Goal: Transaction & Acquisition: Purchase product/service

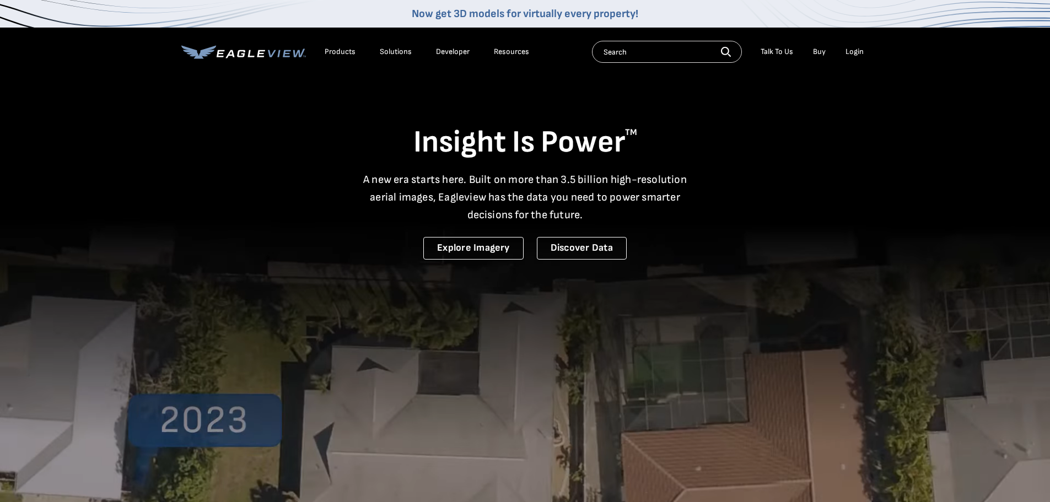
click at [851, 52] on div "Login" at bounding box center [854, 52] width 18 height 10
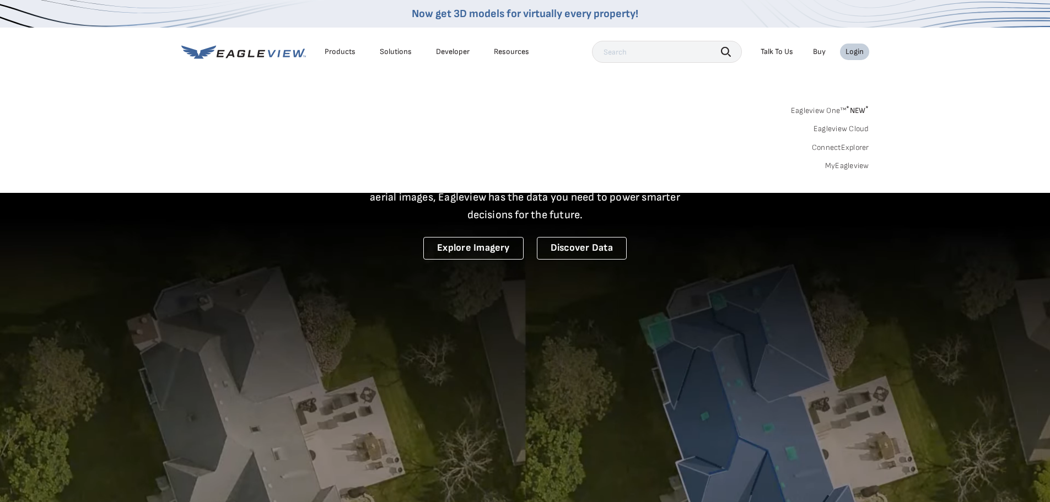
click at [842, 163] on link "MyEagleview" at bounding box center [847, 166] width 44 height 10
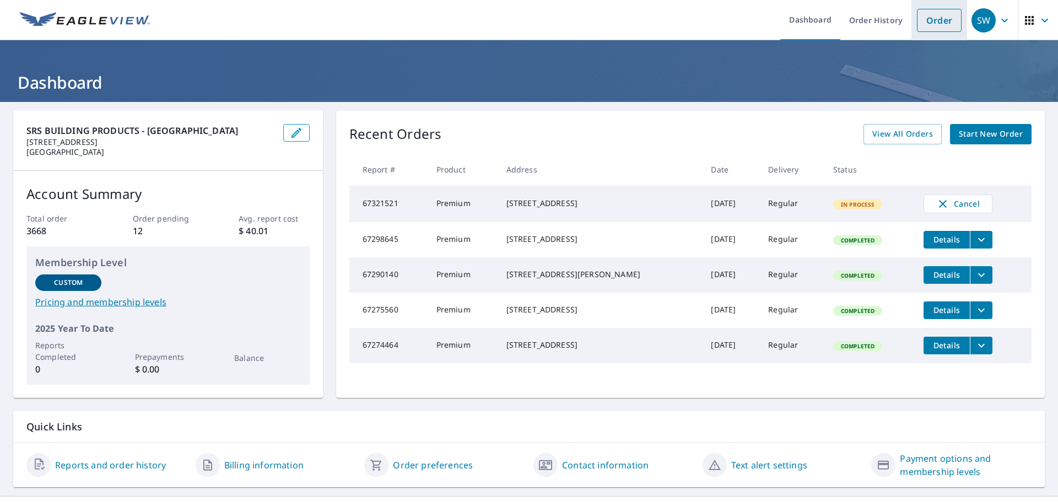
click at [928, 14] on link "Order" at bounding box center [939, 20] width 45 height 23
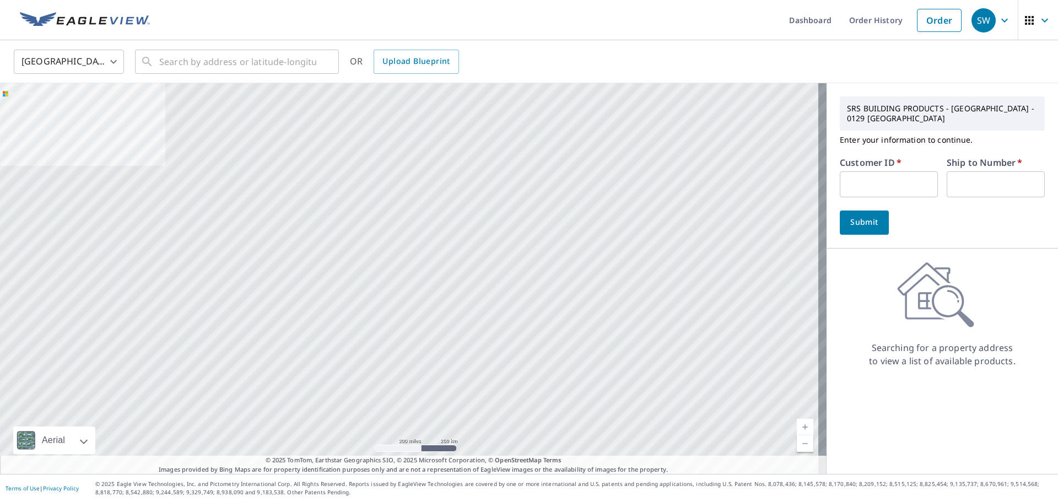
click at [965, 185] on input "text" at bounding box center [996, 184] width 98 height 26
type input "1"
click at [845, 183] on input "text" at bounding box center [889, 184] width 98 height 26
type input "NOR10129"
click at [849, 218] on span "Submit" at bounding box center [864, 222] width 31 height 14
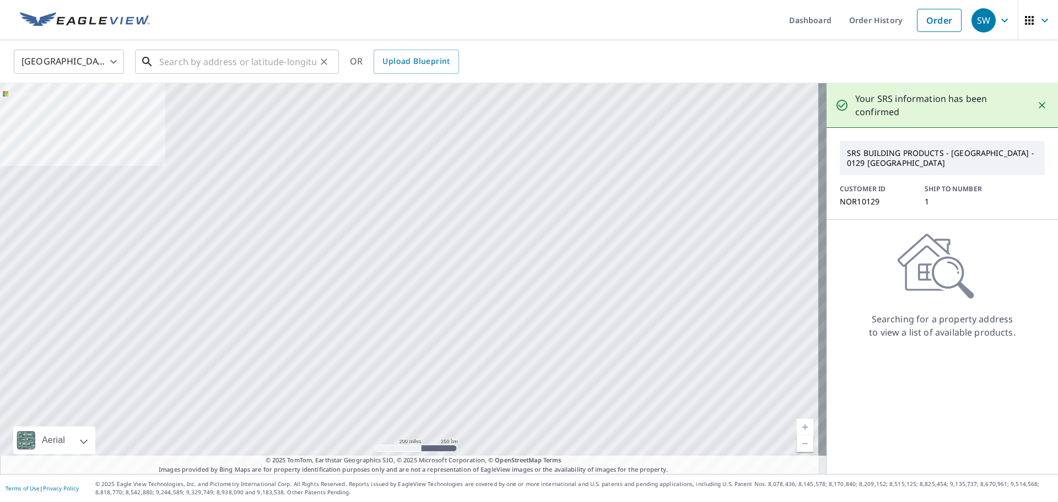
click at [228, 57] on input "text" at bounding box center [237, 61] width 157 height 31
click at [218, 66] on input "text" at bounding box center [237, 61] width 157 height 31
paste input "[STREET_ADDRESS]"
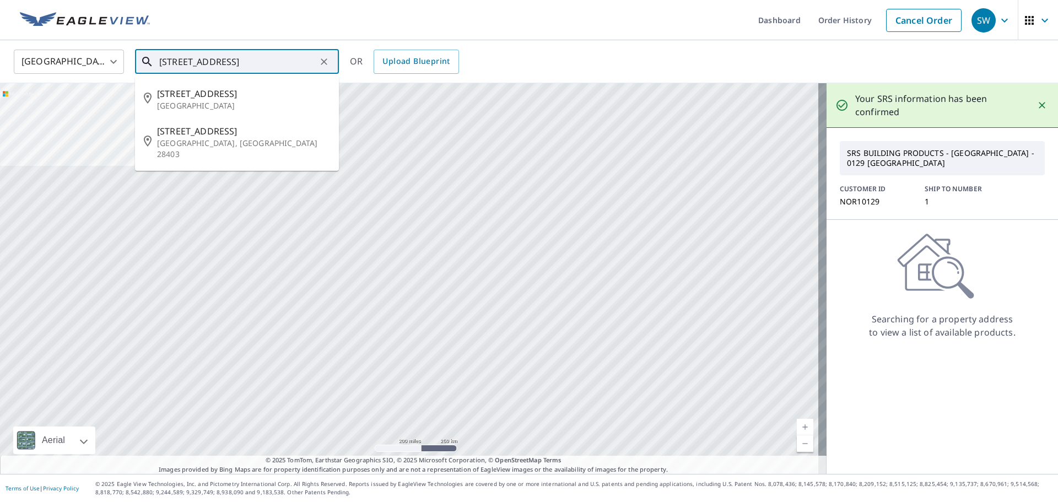
click at [229, 60] on input "4160 Lake Ave" at bounding box center [237, 61] width 157 height 31
click at [215, 142] on p "Wilmington, NC 28403" at bounding box center [243, 149] width 173 height 22
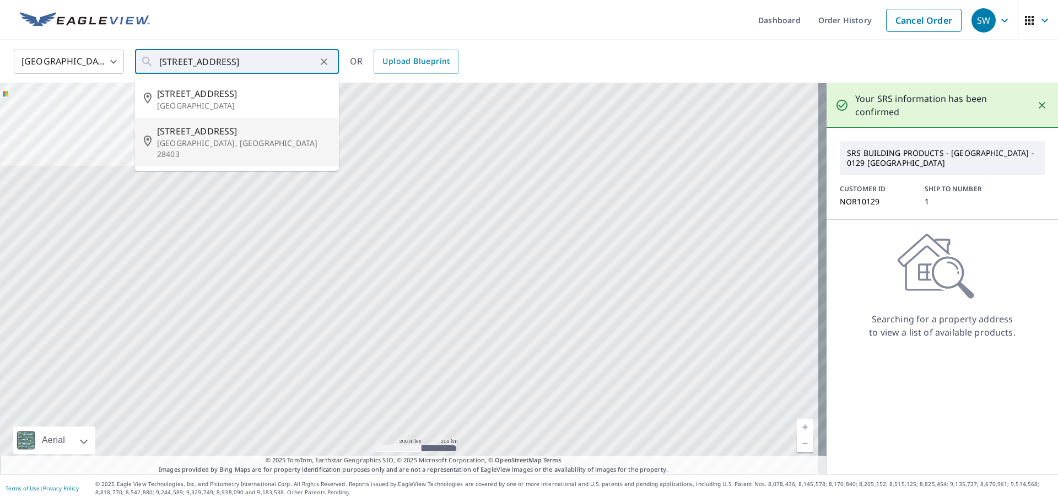
type input "4160 Lake Ave Wilmington, NC 28403"
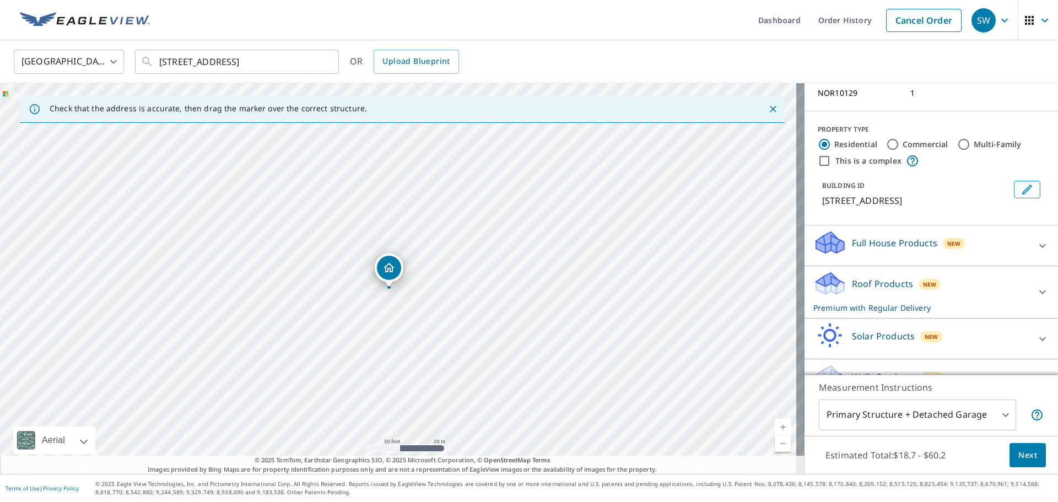
scroll to position [121, 0]
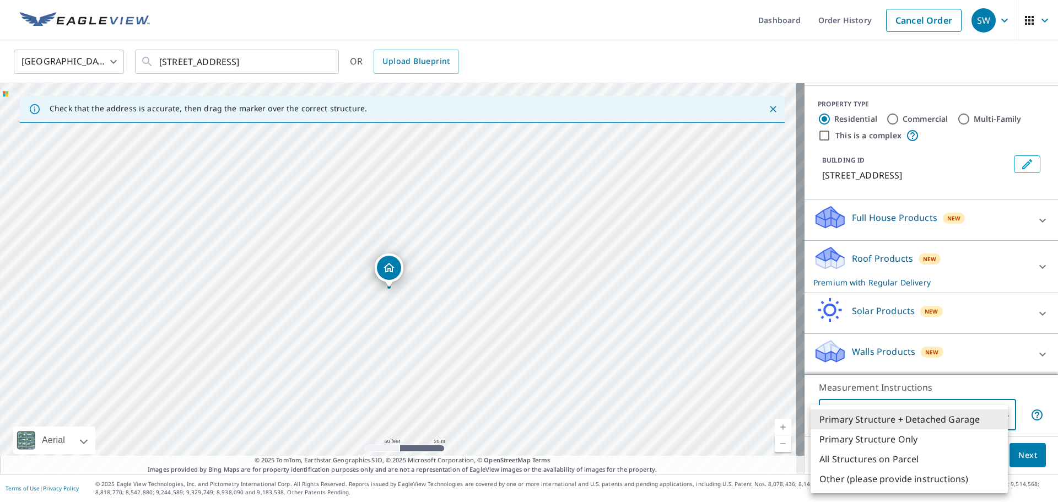
click at [874, 414] on body "SW SW Dashboard Order History Cancel Order SW United States US ​ 4160 Lake Ave …" at bounding box center [529, 251] width 1058 height 502
click at [864, 442] on li "Primary Structure Only" at bounding box center [909, 439] width 197 height 20
type input "2"
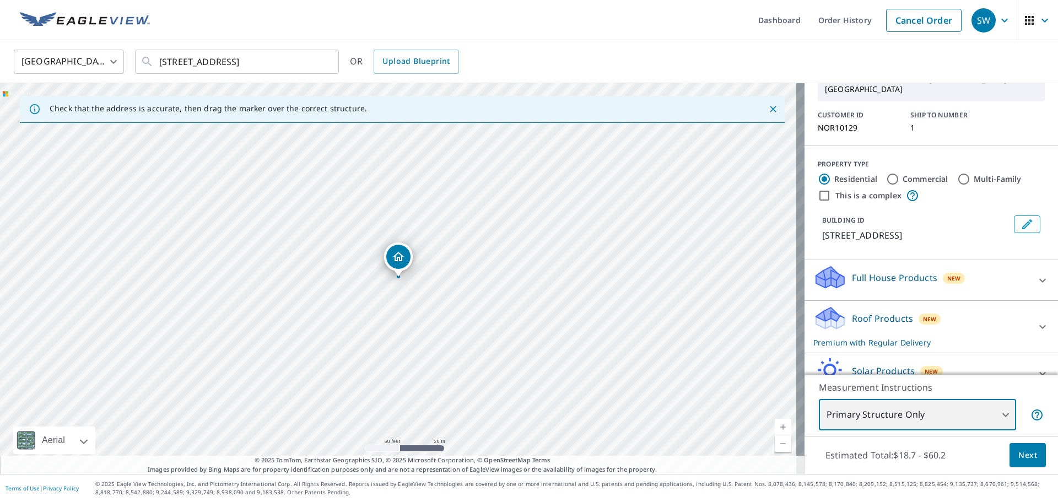
scroll to position [47, 0]
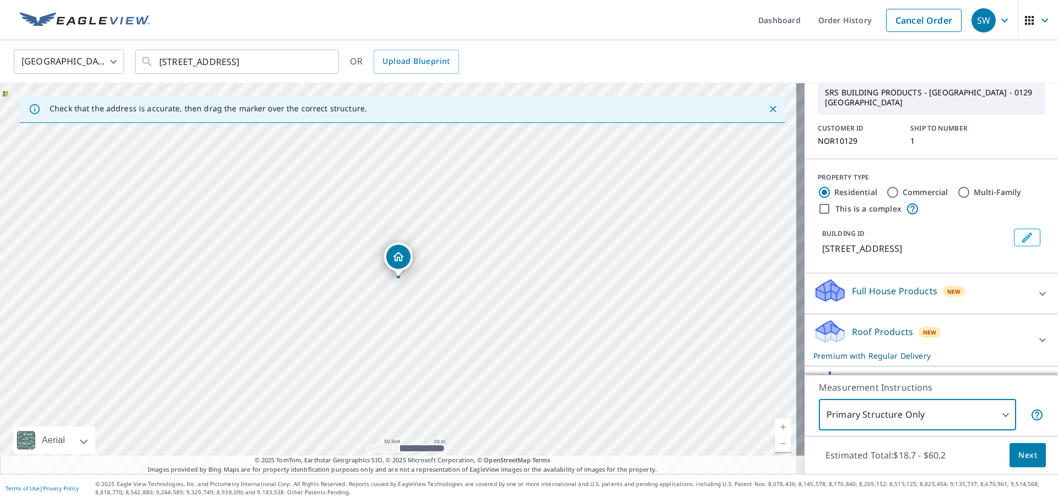
click at [818, 208] on input "This is a complex" at bounding box center [824, 208] width 13 height 13
checkbox input "true"
radio input "false"
radio input "true"
type input "4"
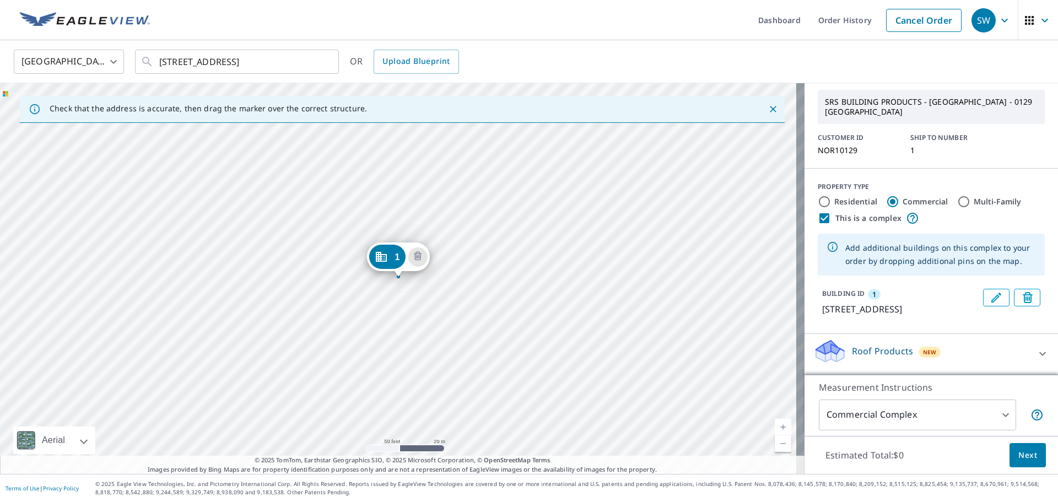
scroll to position [51, 0]
click at [1000, 416] on body "SW SW Dashboard Order History Cancel Order SW United States US ​ 4160 Lake Ave …" at bounding box center [529, 251] width 1058 height 502
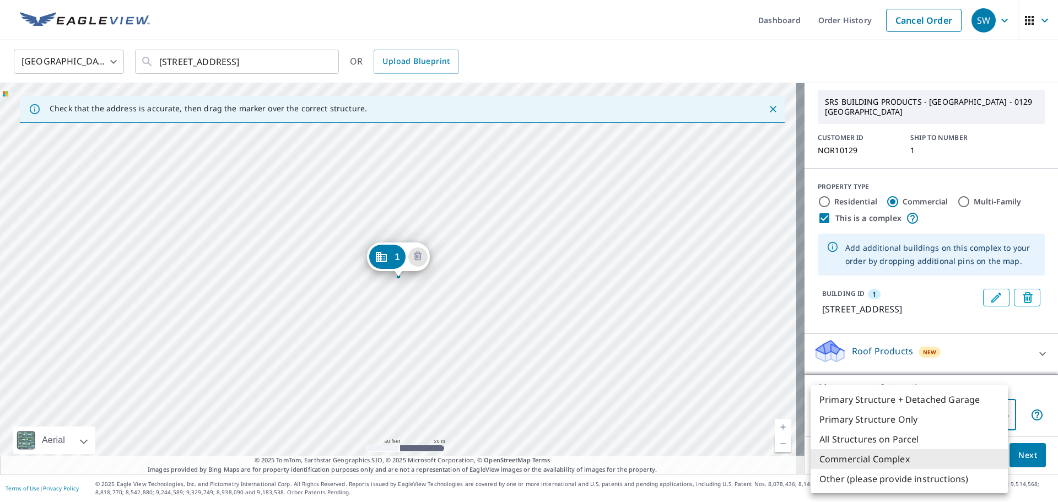
click at [867, 458] on li "Commercial Complex" at bounding box center [909, 459] width 197 height 20
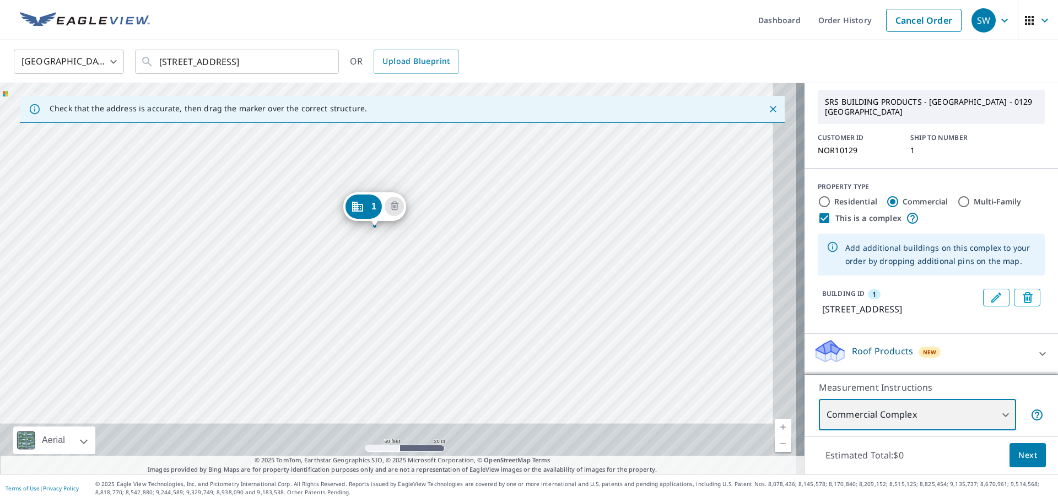
drag, startPoint x: 355, startPoint y: 164, endPoint x: 350, endPoint y: 154, distance: 11.1
click at [350, 154] on div "1 4160 Lake Ave Wilmington, NC 28403" at bounding box center [402, 278] width 804 height 391
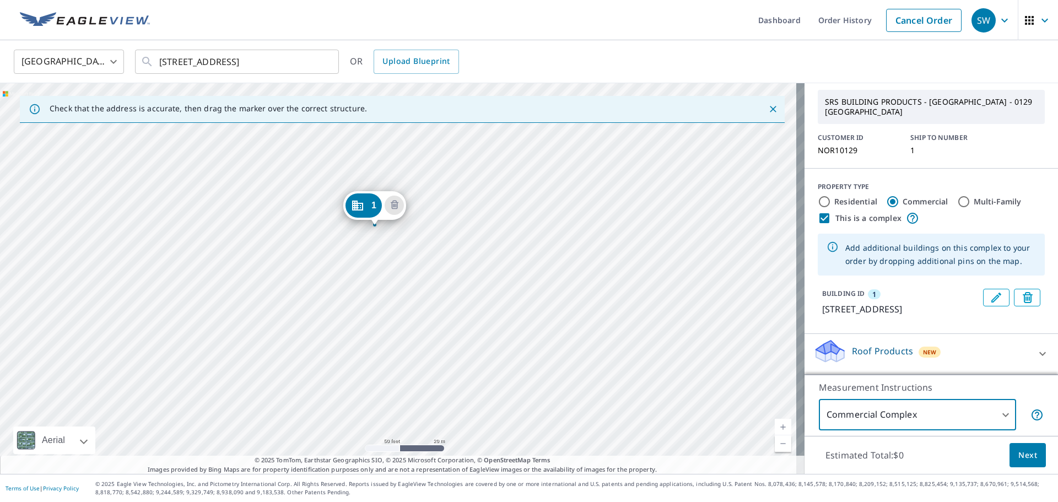
click at [1018, 457] on span "Next" at bounding box center [1027, 456] width 19 height 14
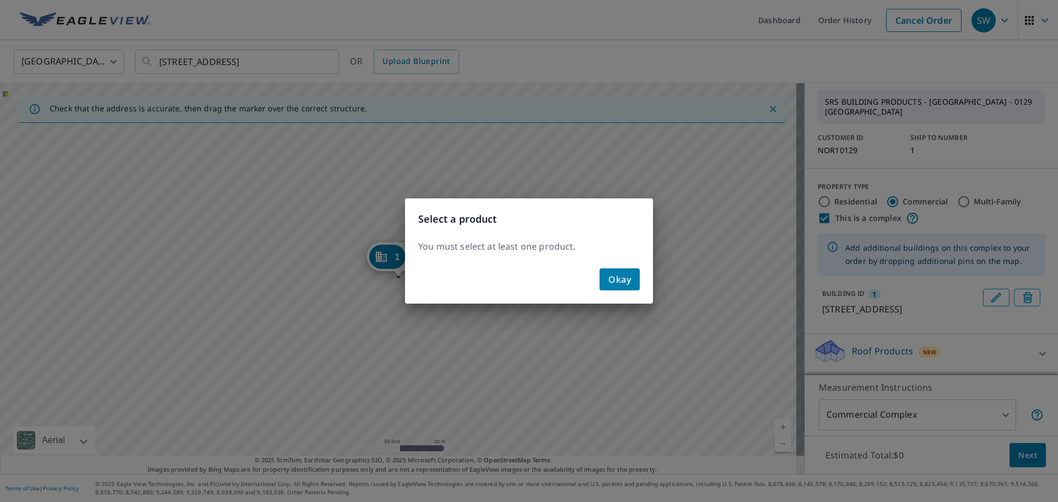
click at [617, 281] on span "Okay" at bounding box center [619, 279] width 23 height 15
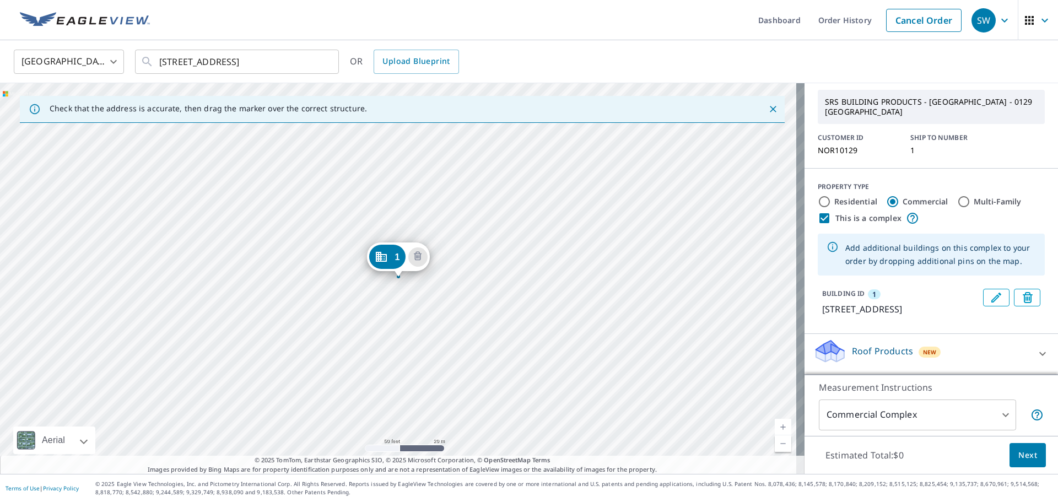
click at [382, 252] on icon "Dropped pin, building 1, Commercial property, 4160 Lake Ave Wilmington, NC 28403" at bounding box center [380, 256] width 13 height 13
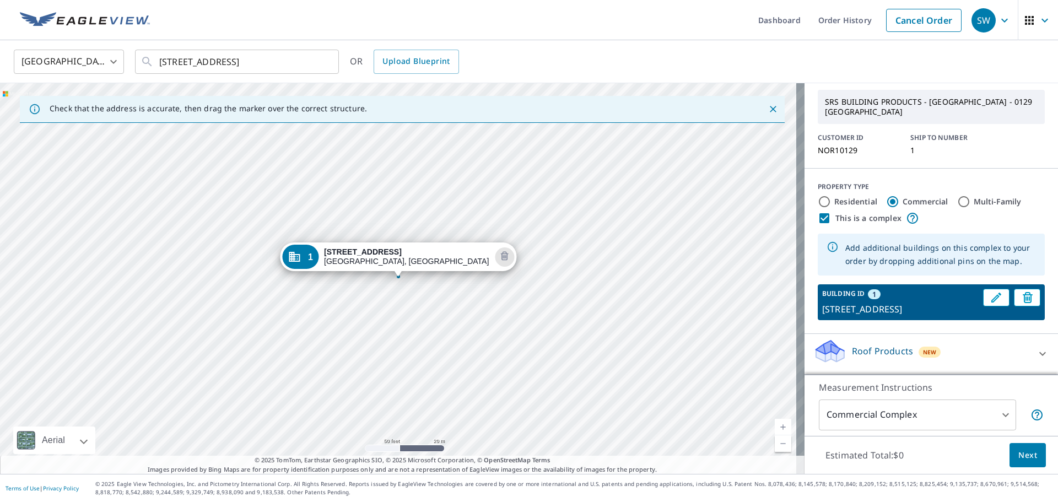
click at [1019, 455] on span "Next" at bounding box center [1027, 456] width 19 height 14
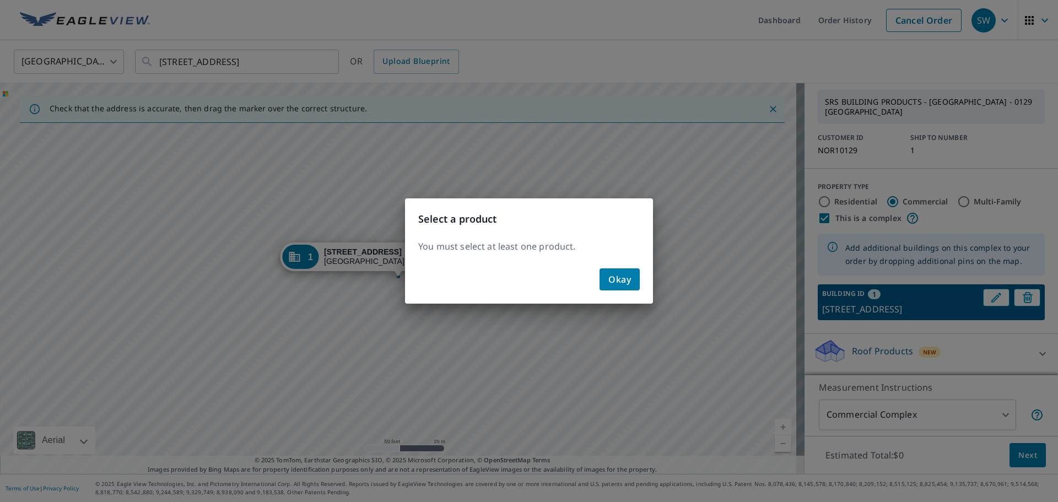
drag, startPoint x: 622, startPoint y: 281, endPoint x: 607, endPoint y: 277, distance: 15.9
click at [621, 281] on span "Okay" at bounding box center [619, 279] width 23 height 15
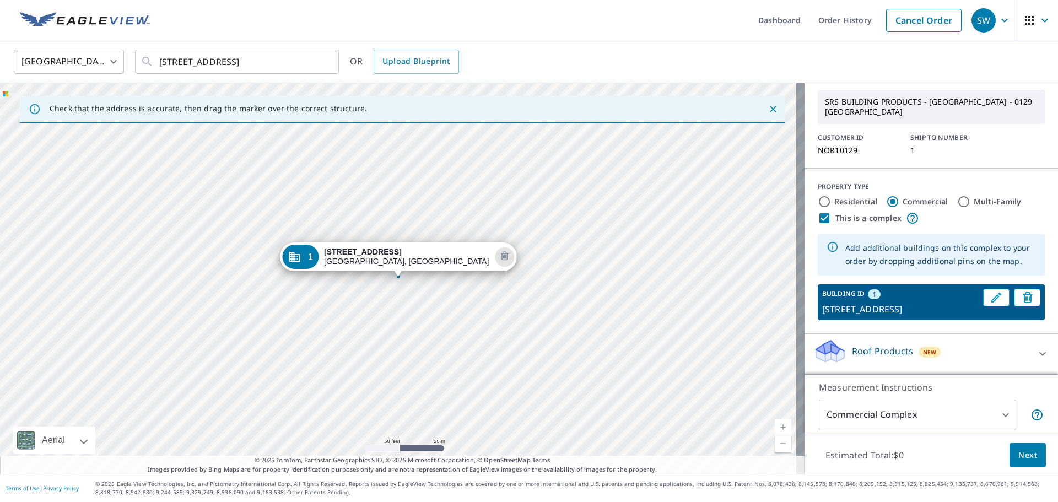
click at [840, 303] on p "4160 Lake Ave, Wilmington, NC, 28403" at bounding box center [900, 309] width 156 height 13
click at [848, 289] on p "BUILDING ID" at bounding box center [843, 293] width 42 height 9
click at [872, 289] on span "1" at bounding box center [874, 294] width 4 height 10
click at [818, 195] on input "Residential" at bounding box center [824, 201] width 13 height 13
radio input "true"
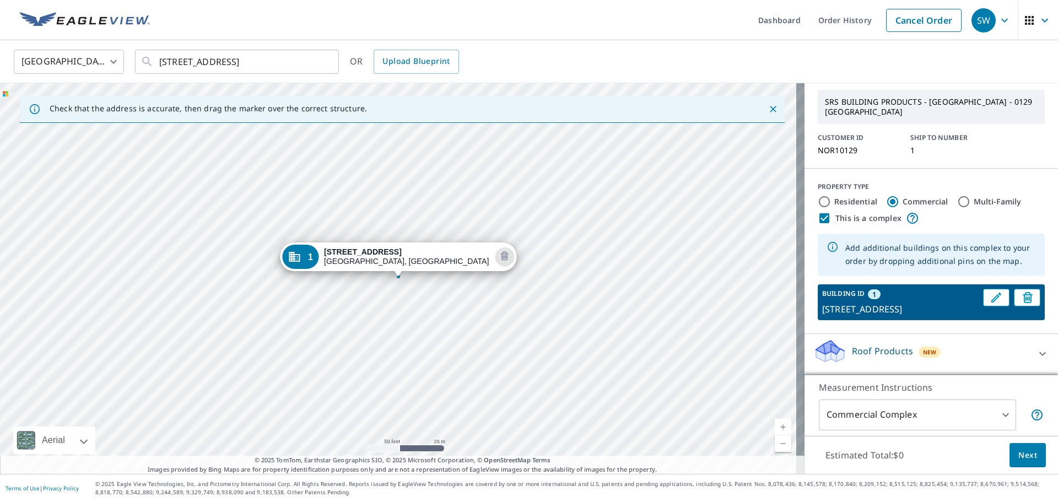
type input "1"
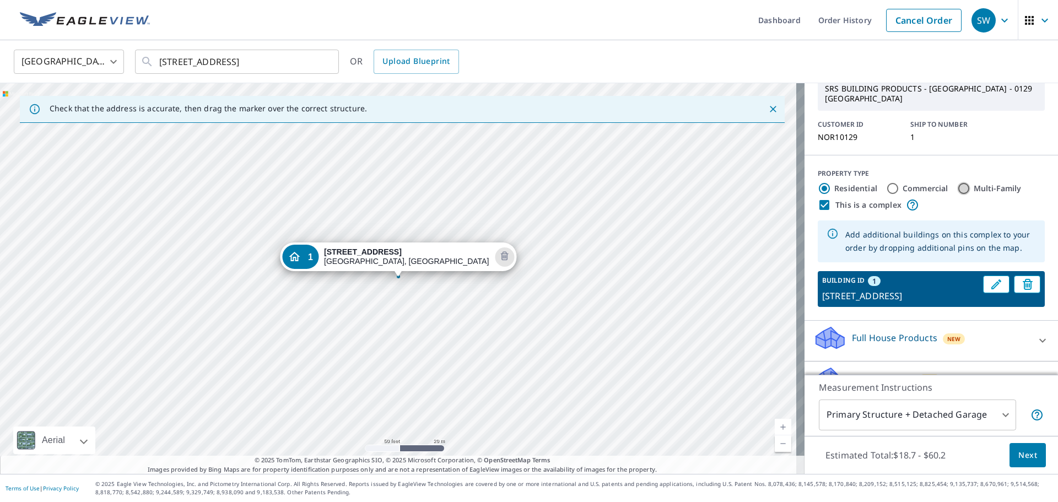
click at [957, 188] on input "Multi-Family" at bounding box center [963, 188] width 13 height 13
radio input "true"
type input "2"
click at [957, 188] on input "Multi-Family" at bounding box center [963, 188] width 13 height 13
click at [818, 211] on input "This is a complex" at bounding box center [824, 204] width 13 height 13
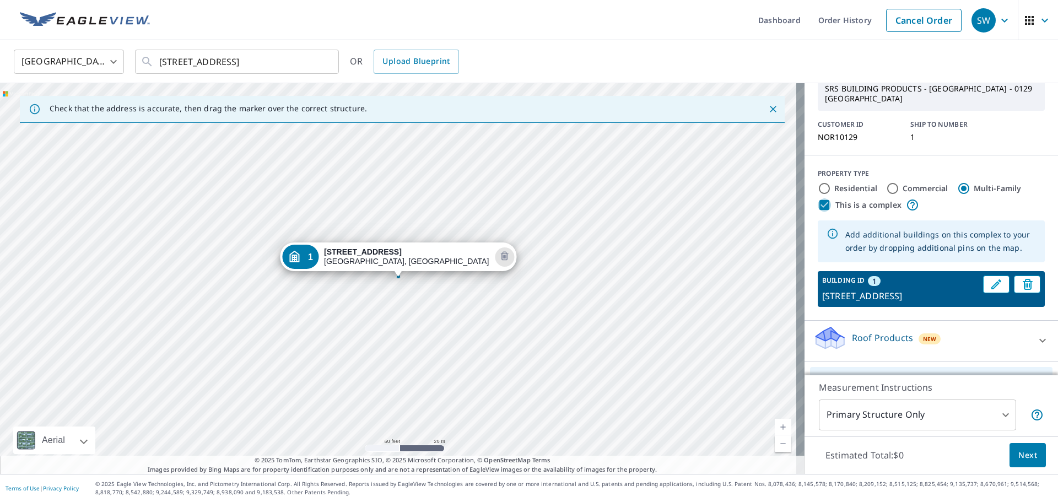
checkbox input "false"
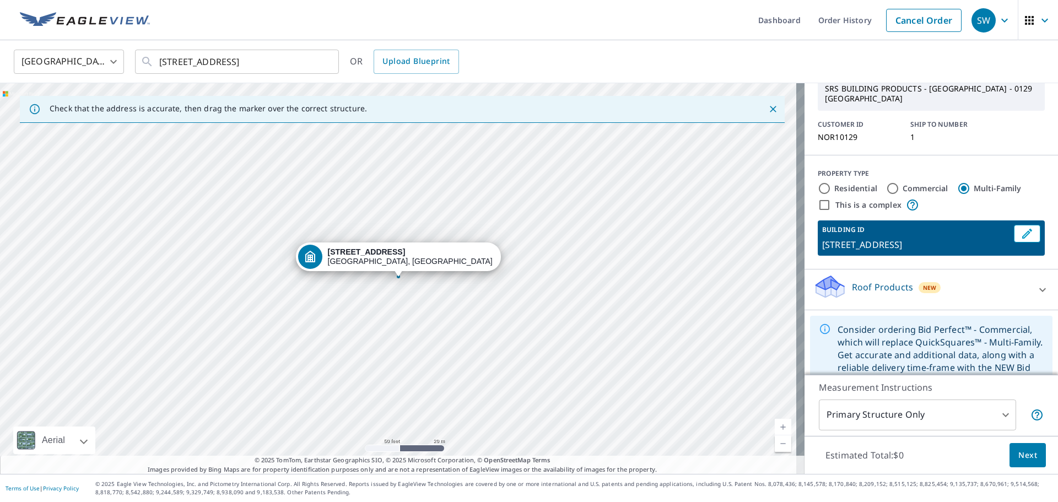
click at [370, 258] on div "4160 Lake Ave Wilmington, NC 28403" at bounding box center [398, 256] width 205 height 29
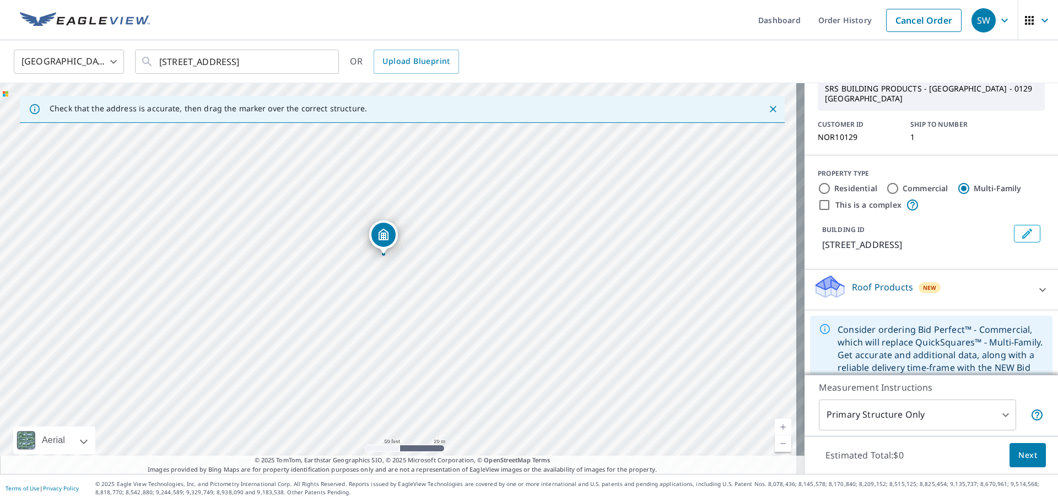
drag, startPoint x: 395, startPoint y: 255, endPoint x: 380, endPoint y: 233, distance: 27.0
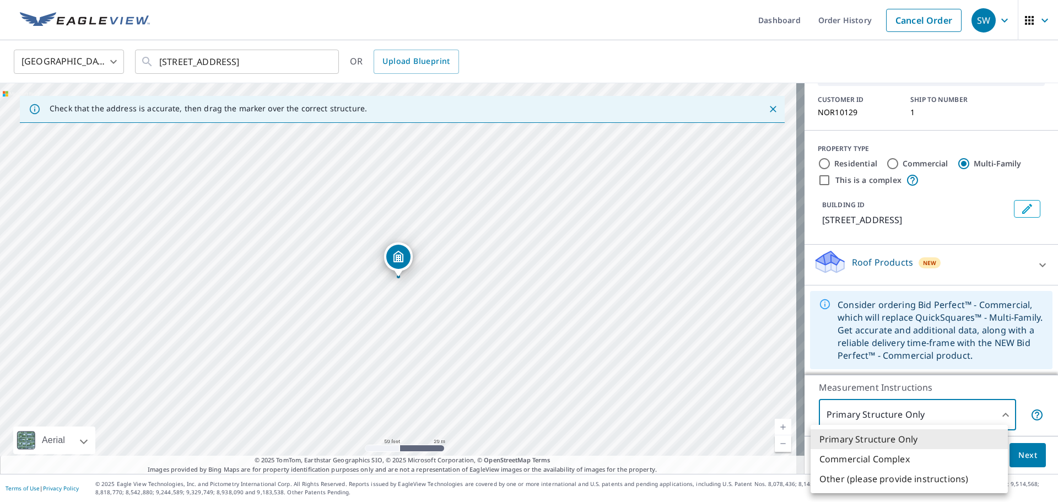
click at [905, 413] on body "SW SW Dashboard Order History Cancel Order SW United States US ​ 4160 Lake Ave …" at bounding box center [529, 251] width 1058 height 502
click at [889, 459] on li "Commercial Complex" at bounding box center [909, 459] width 197 height 20
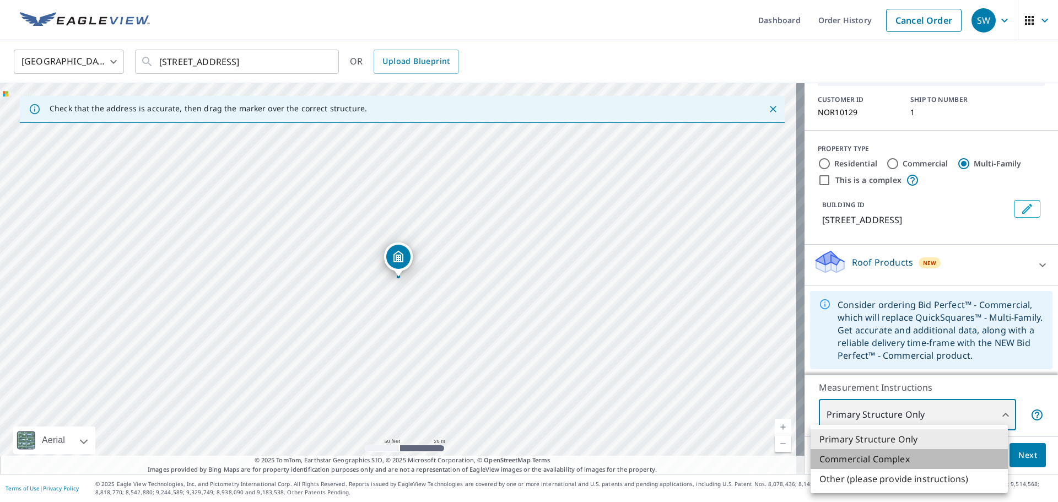
type input "4"
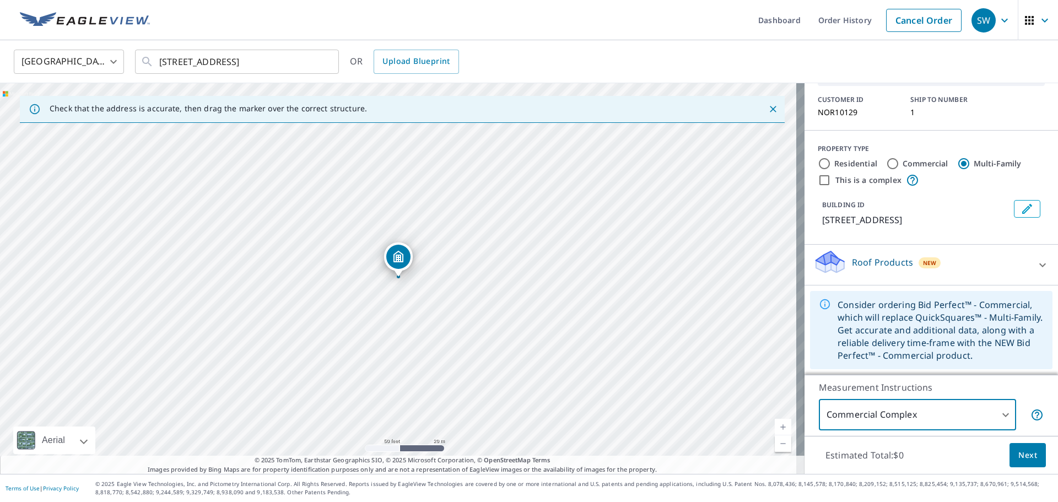
click at [1018, 456] on span "Next" at bounding box center [1027, 456] width 19 height 14
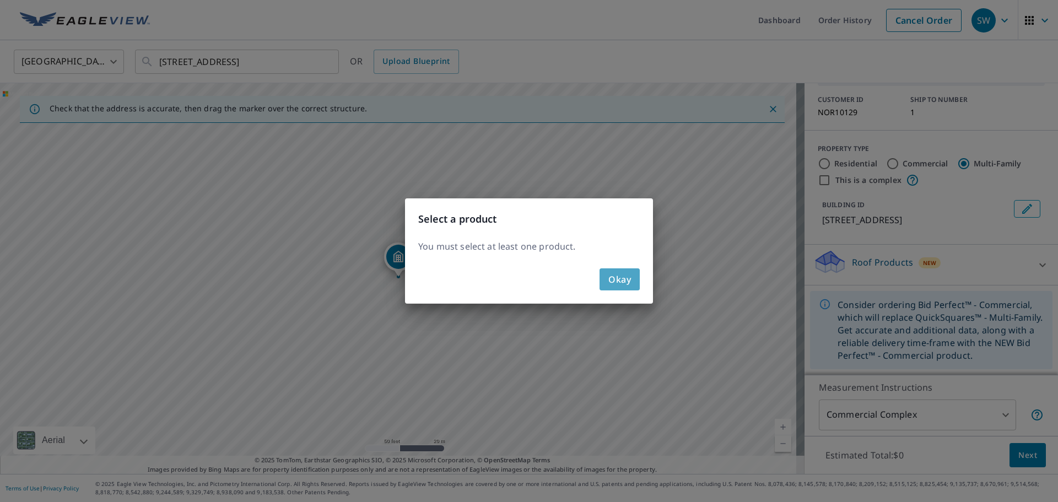
click at [617, 278] on span "Okay" at bounding box center [619, 279] width 23 height 15
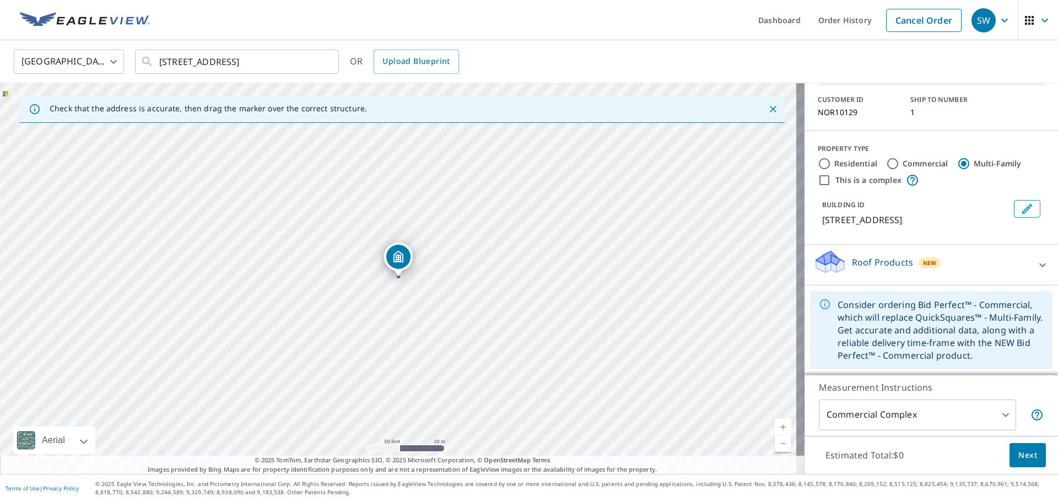
click at [818, 183] on input "This is a complex" at bounding box center [824, 180] width 13 height 13
checkbox input "true"
radio input "true"
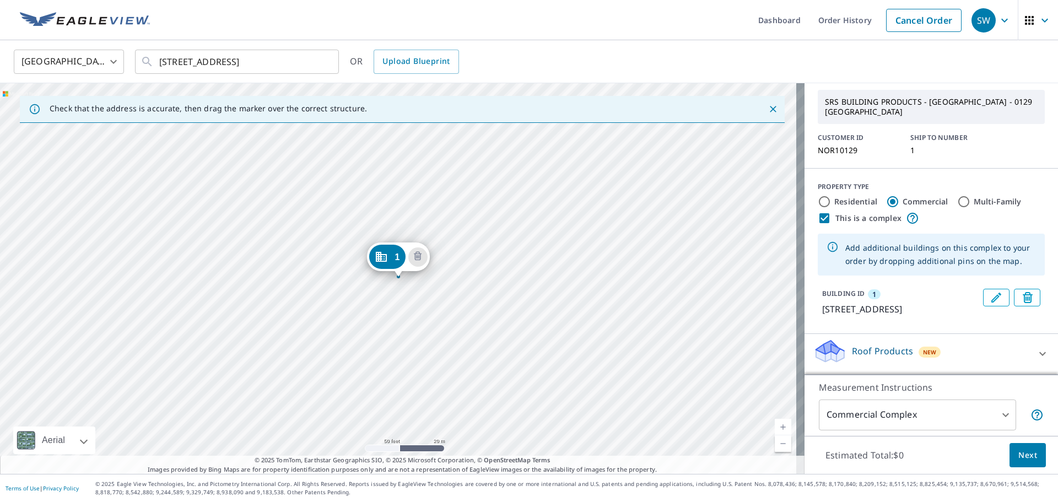
scroll to position [51, 0]
click at [958, 195] on input "Multi-Family" at bounding box center [963, 201] width 13 height 13
radio input "true"
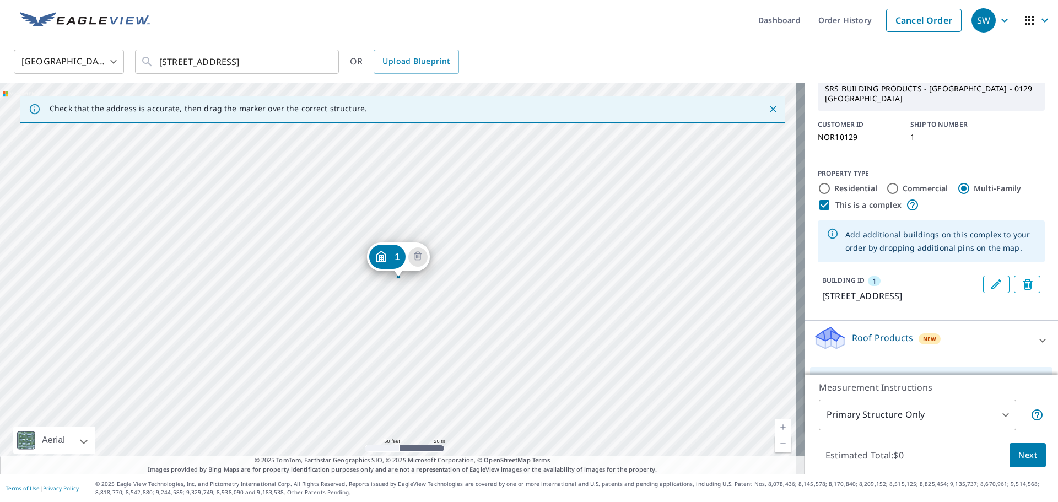
click at [987, 416] on body "SW SW Dashboard Order History Cancel Order SW United States US ​ 4160 Lake Ave …" at bounding box center [529, 251] width 1058 height 502
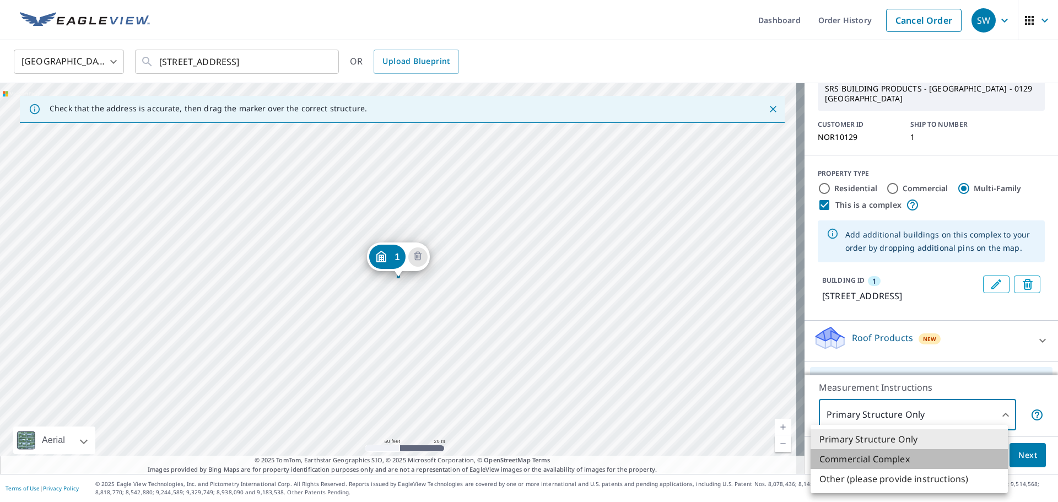
click at [895, 467] on li "Commercial Complex" at bounding box center [909, 459] width 197 height 20
type input "4"
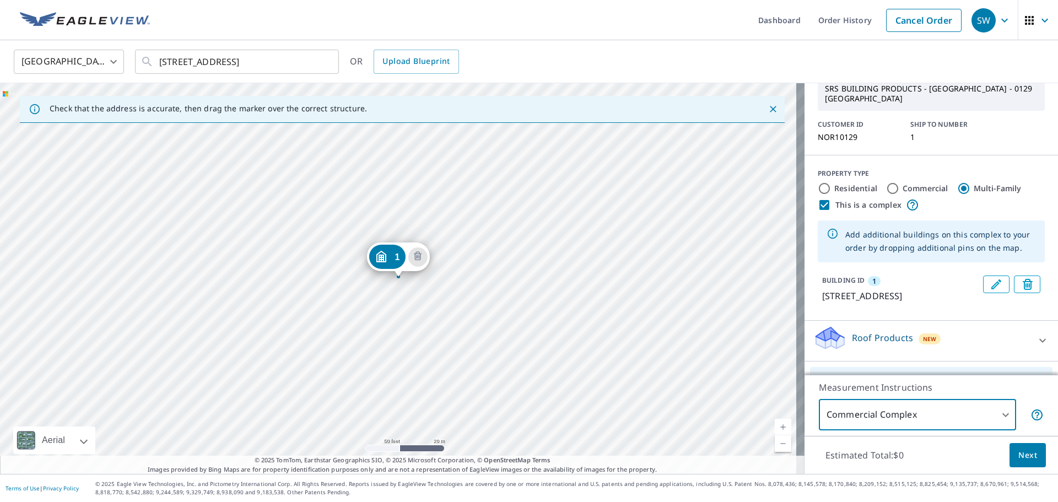
click at [1024, 455] on span "Next" at bounding box center [1027, 456] width 19 height 14
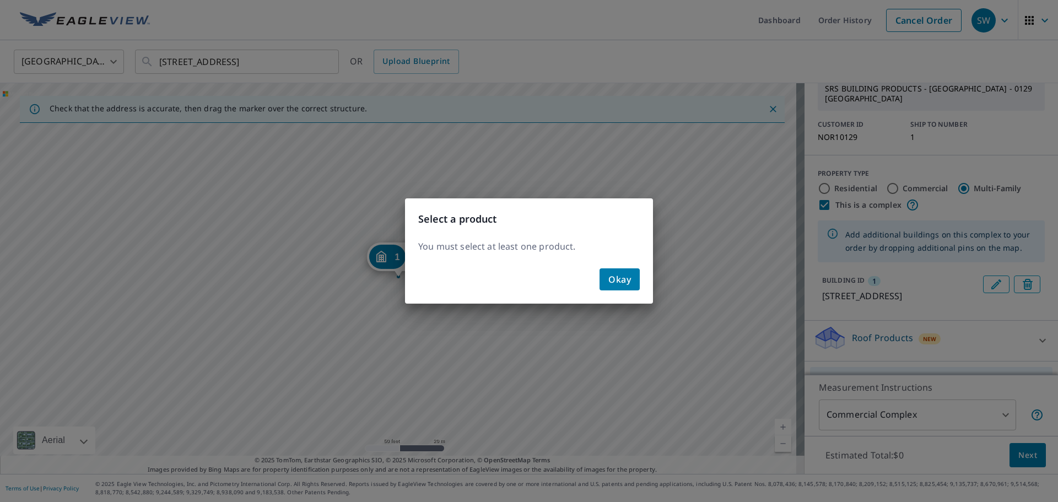
click at [620, 283] on span "Okay" at bounding box center [619, 279] width 23 height 15
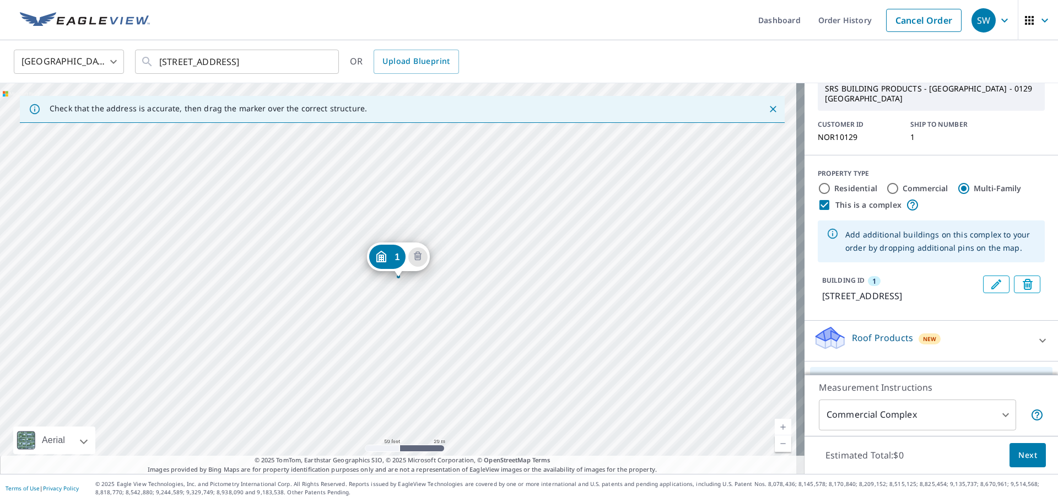
click at [819, 206] on input "This is a complex" at bounding box center [824, 204] width 13 height 13
checkbox input "false"
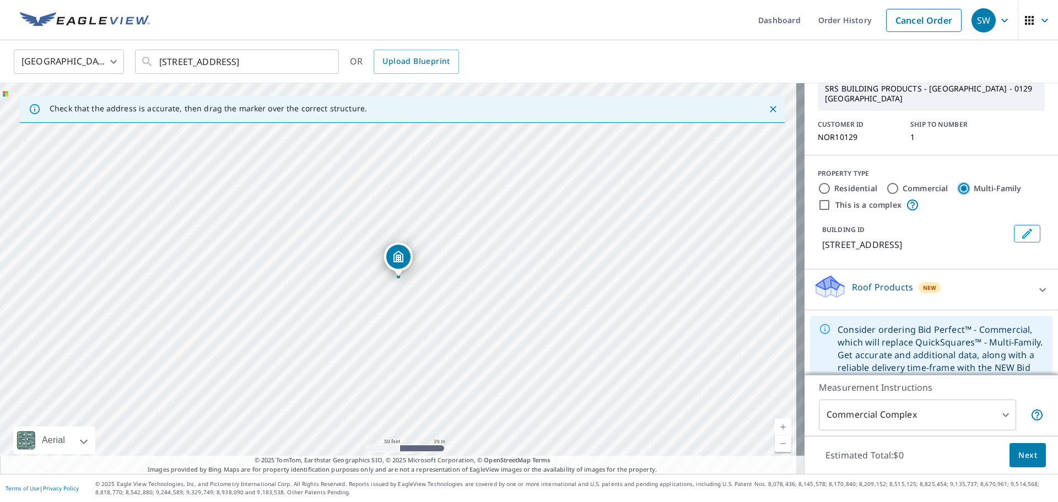
click at [957, 188] on input "Multi-Family" at bounding box center [963, 188] width 13 height 13
click at [396, 260] on icon "Dropped pin, building 1, MultiFamily property, 4160 Lake Ave Wilmington, NC 284…" at bounding box center [398, 257] width 10 height 12
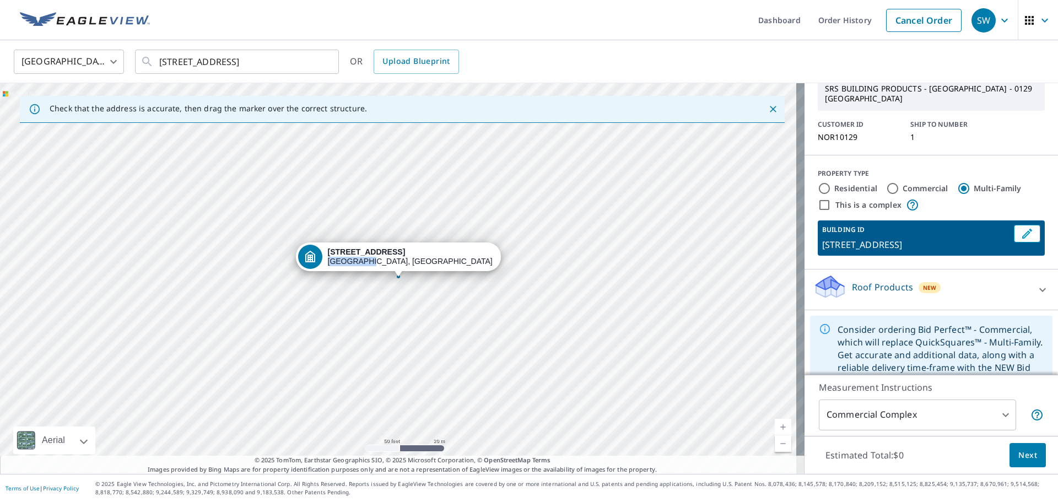
click at [396, 260] on div "4160 Lake Ave Wilmington, NC 28403" at bounding box center [410, 256] width 165 height 19
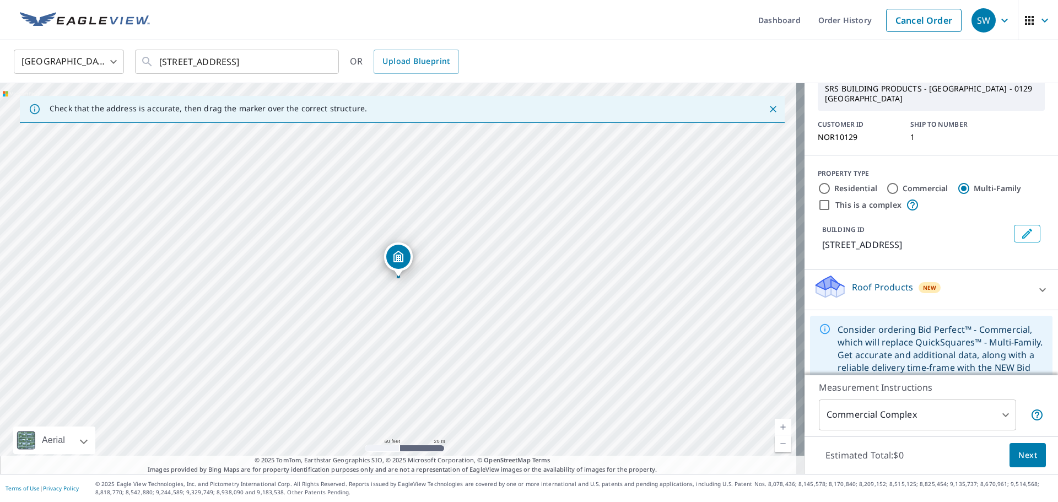
click at [1029, 452] on button "Next" at bounding box center [1027, 455] width 36 height 25
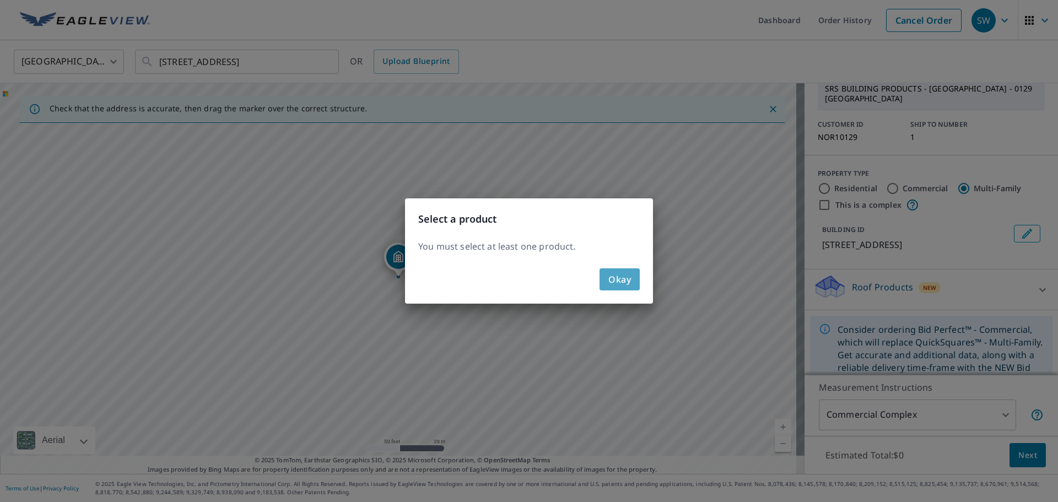
click at [628, 277] on span "Okay" at bounding box center [619, 279] width 23 height 15
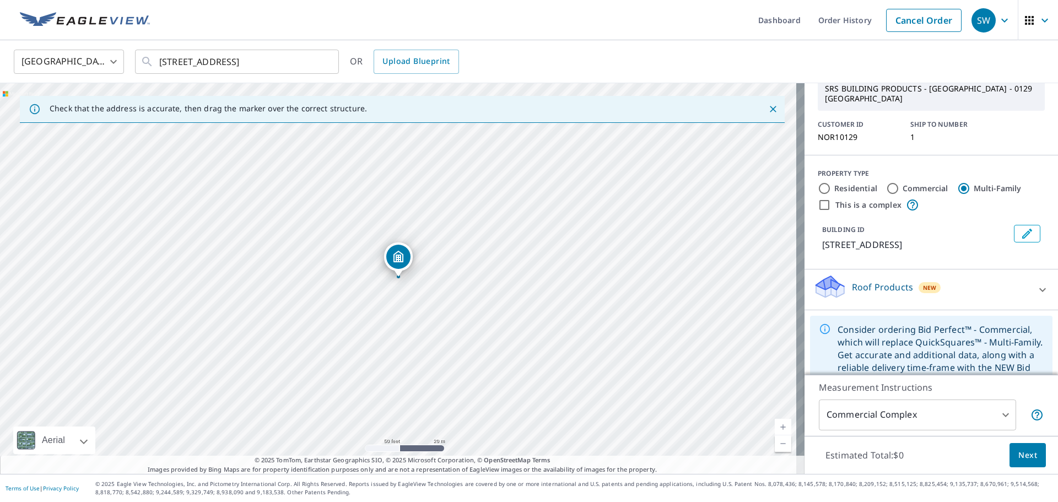
click at [995, 415] on body "SW SW Dashboard Order History Cancel Order SW United States US ​ 4160 Lake Ave …" at bounding box center [529, 251] width 1058 height 502
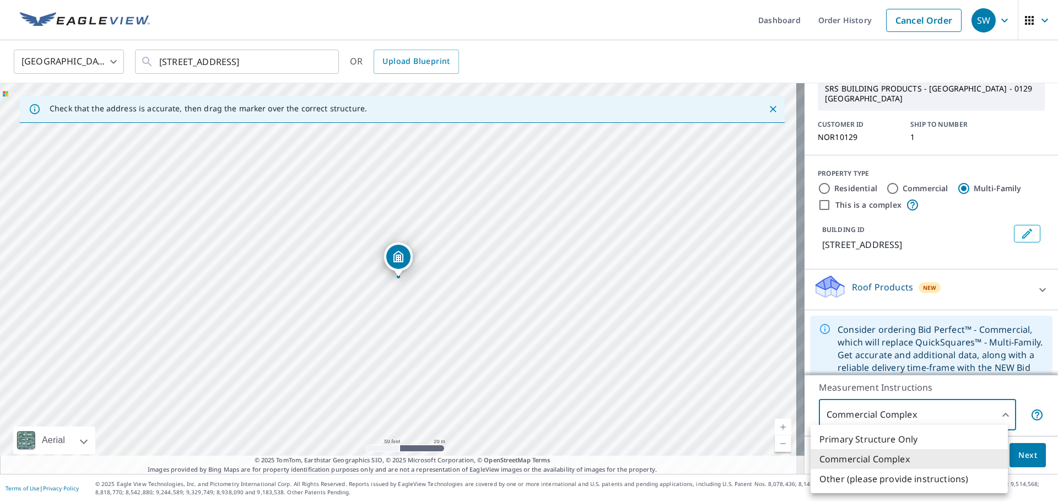
click at [939, 435] on li "Primary Structure Only" at bounding box center [909, 439] width 197 height 20
type input "2"
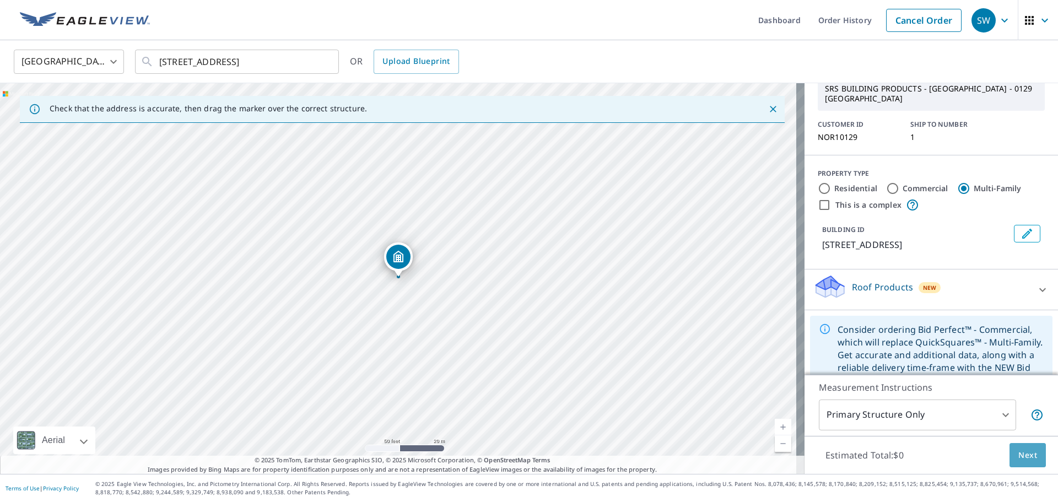
click at [1018, 456] on span "Next" at bounding box center [1027, 456] width 19 height 14
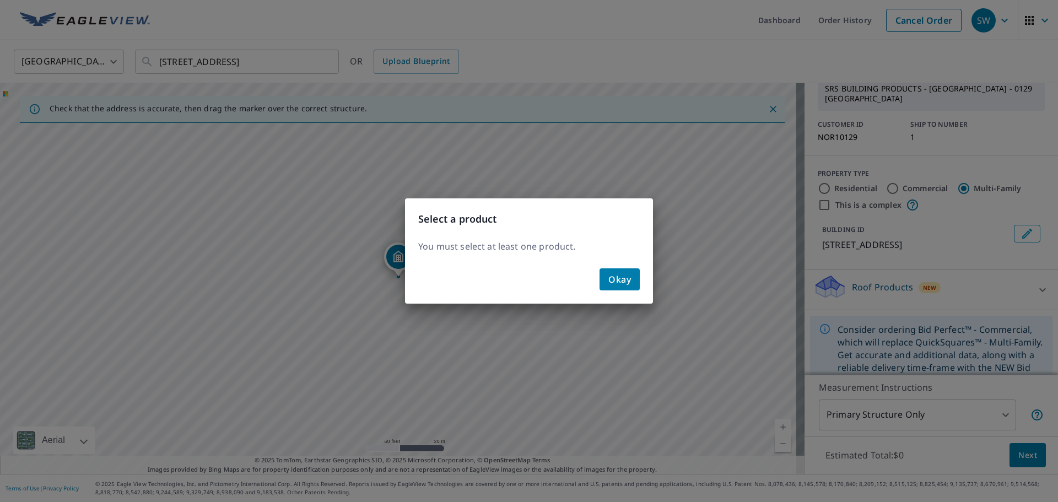
click at [617, 278] on span "Okay" at bounding box center [619, 279] width 23 height 15
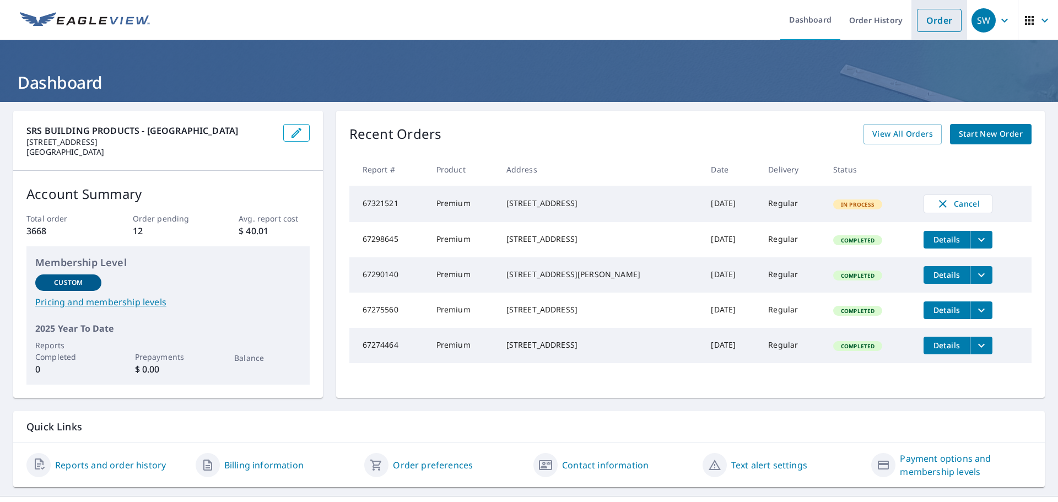
click at [928, 21] on link "Order" at bounding box center [939, 20] width 45 height 23
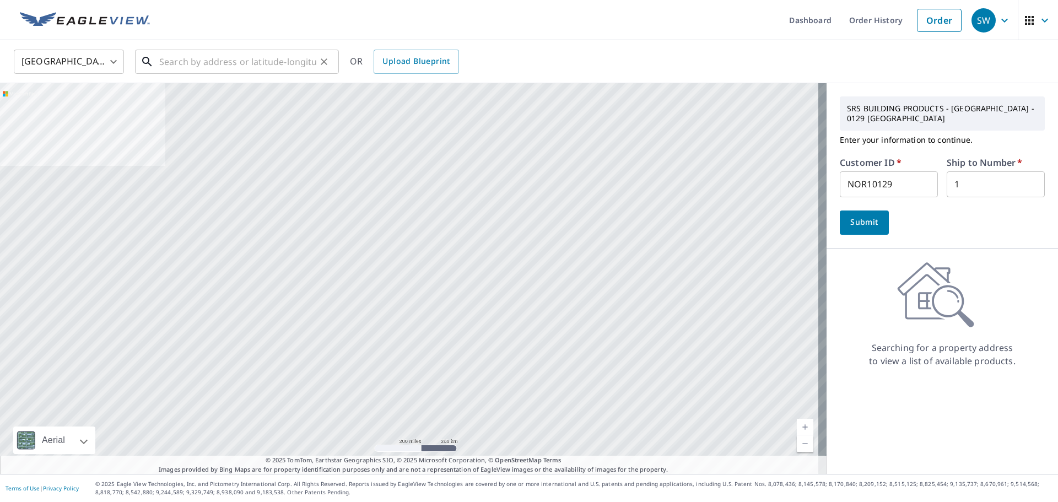
click at [223, 64] on input "text" at bounding box center [237, 61] width 157 height 31
paste input "8077361"
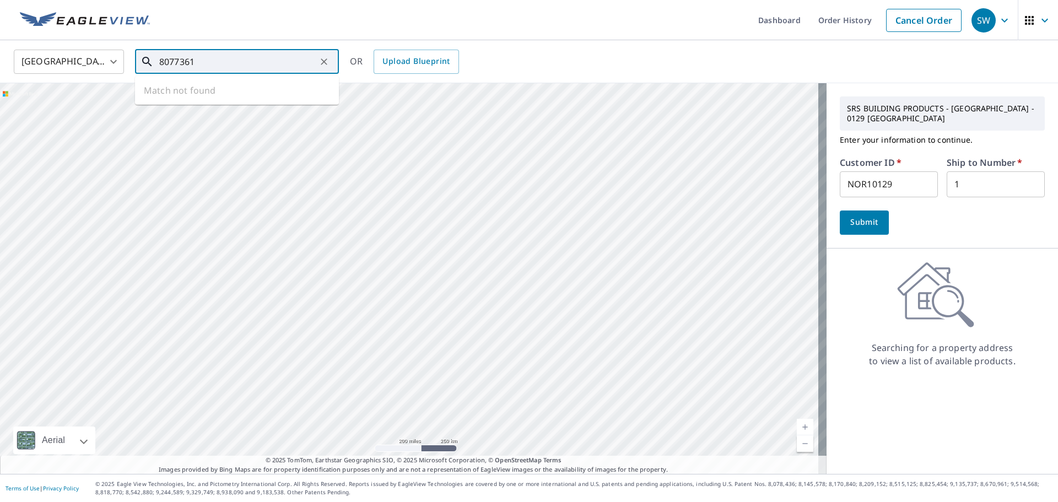
drag, startPoint x: 200, startPoint y: 58, endPoint x: 141, endPoint y: 63, distance: 59.1
click at [141, 63] on div "8077361 ​" at bounding box center [237, 62] width 204 height 24
paste input "4160 Lake Ave"
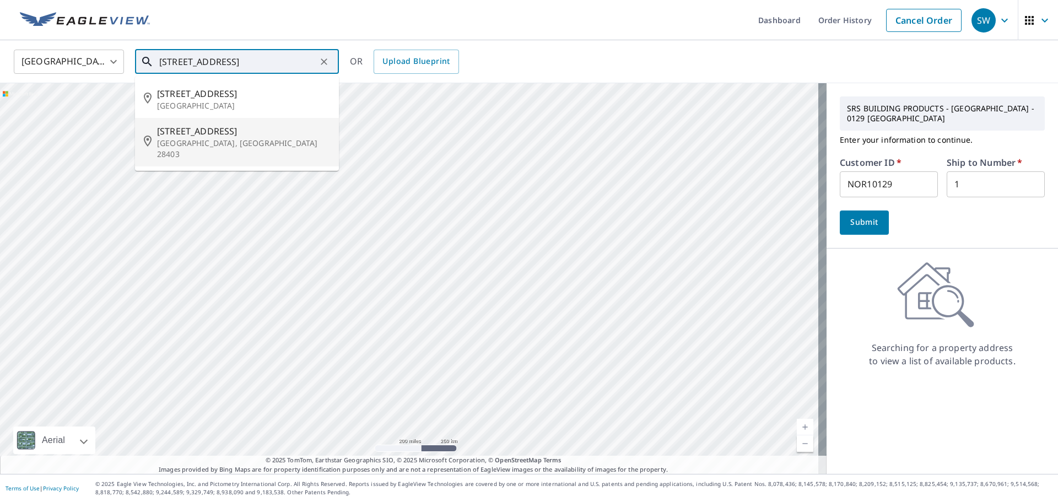
click at [216, 135] on span "4160 Lake Ave" at bounding box center [243, 131] width 173 height 13
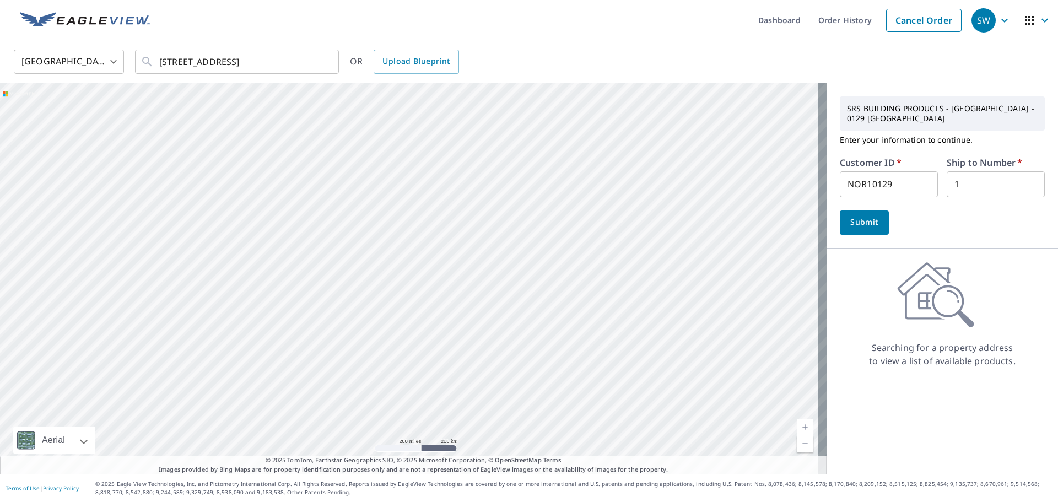
type input "4160 Lake Ave Wilmington, NC 28403"
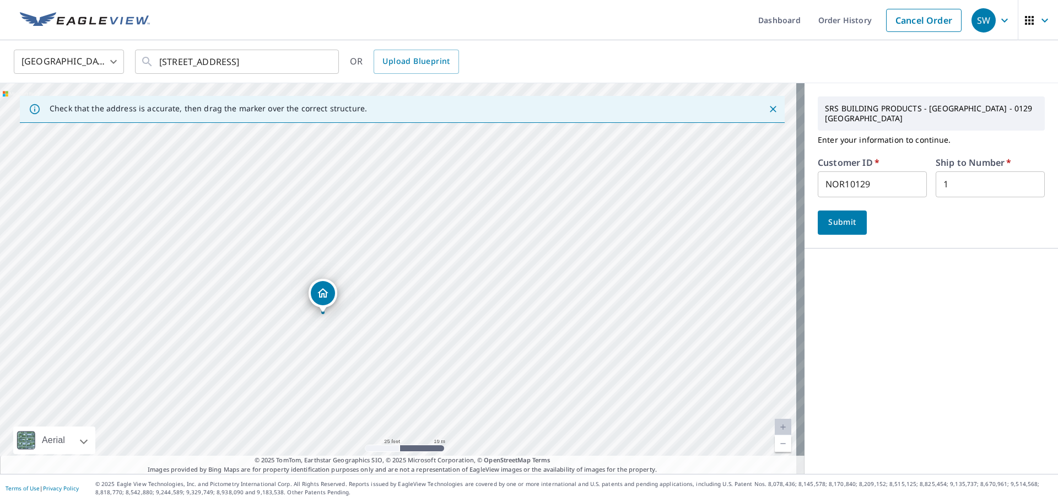
drag, startPoint x: 364, startPoint y: 272, endPoint x: 321, endPoint y: 290, distance: 46.9
click at [834, 215] on span "Submit" at bounding box center [842, 222] width 31 height 14
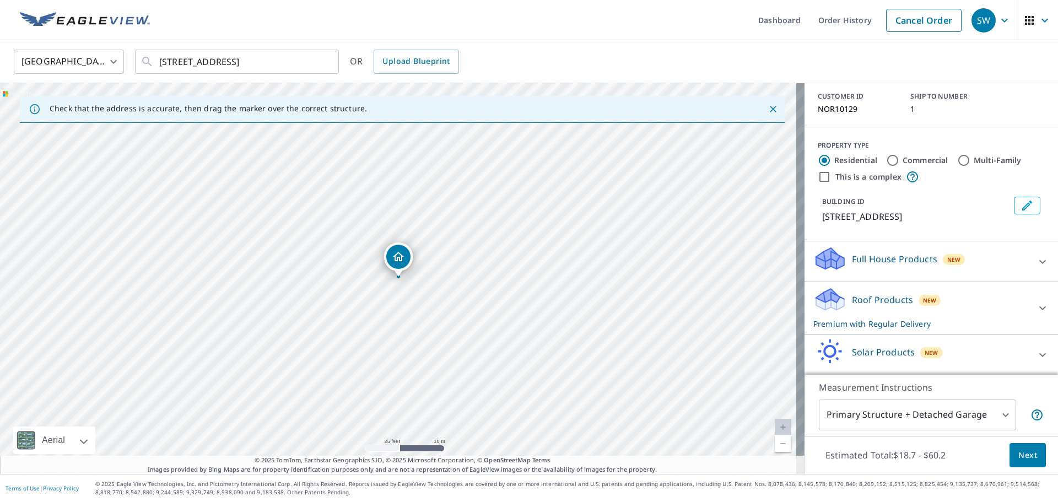
scroll to position [121, 0]
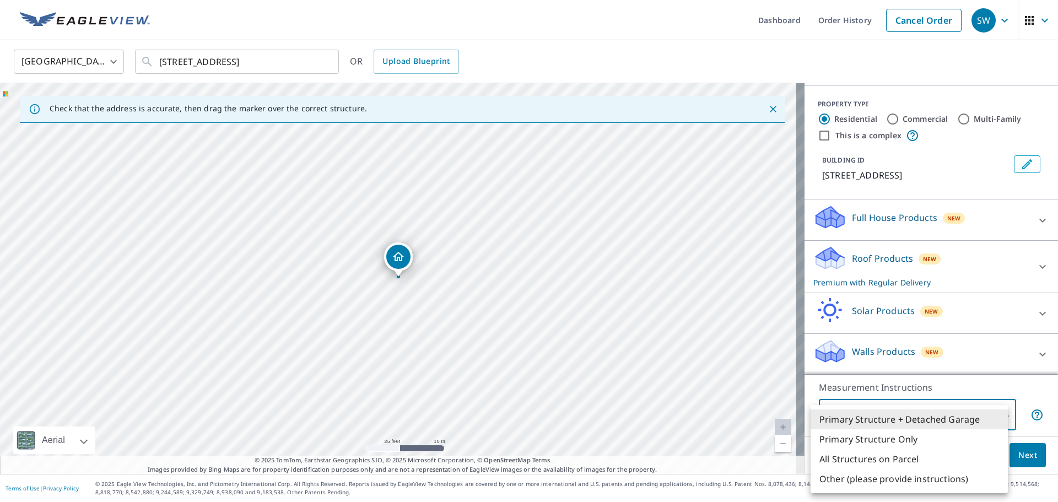
click at [996, 420] on body "SW SW Dashboard Order History Cancel Order SW United States US ​ 4160 Lake Ave …" at bounding box center [529, 251] width 1058 height 502
click at [890, 437] on li "Primary Structure Only" at bounding box center [909, 439] width 197 height 20
type input "2"
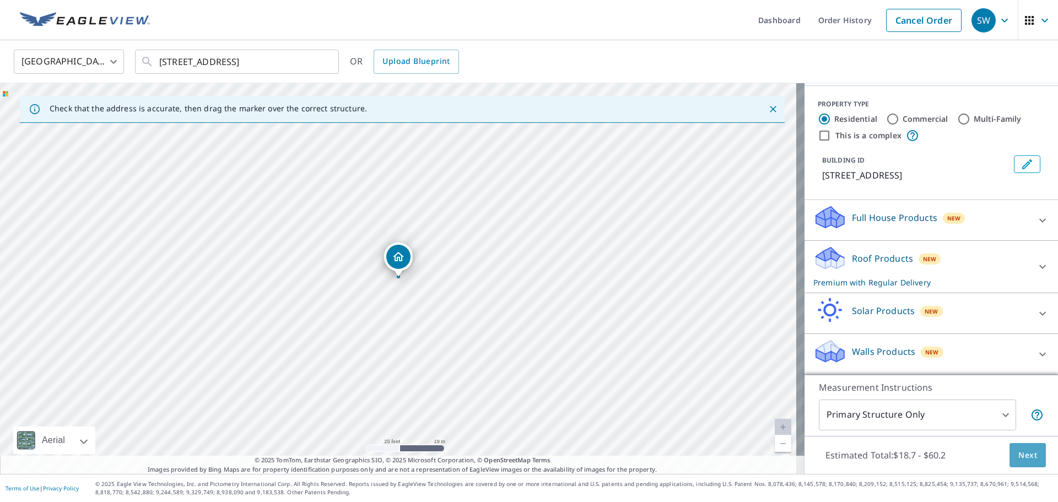
click at [1019, 455] on span "Next" at bounding box center [1027, 456] width 19 height 14
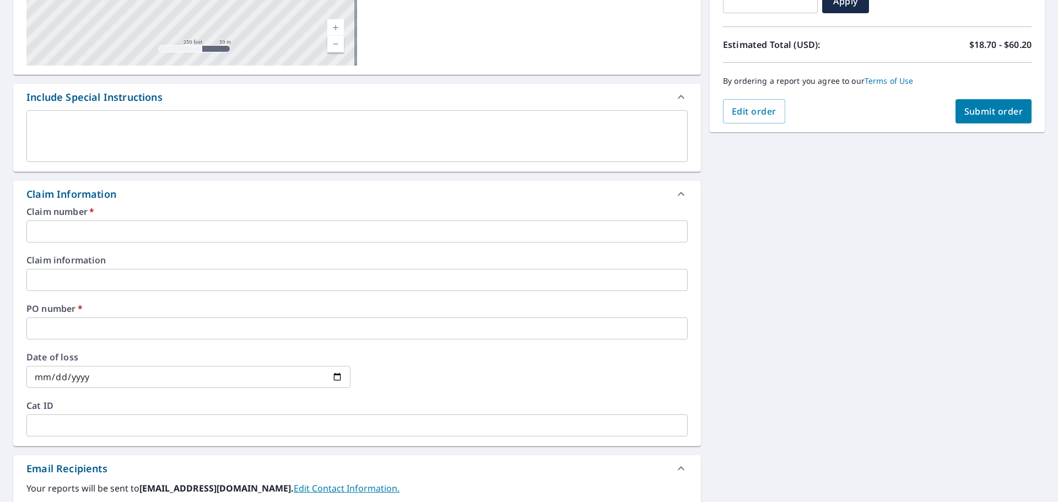
scroll to position [220, 0]
click at [182, 235] on input "text" at bounding box center [356, 230] width 661 height 22
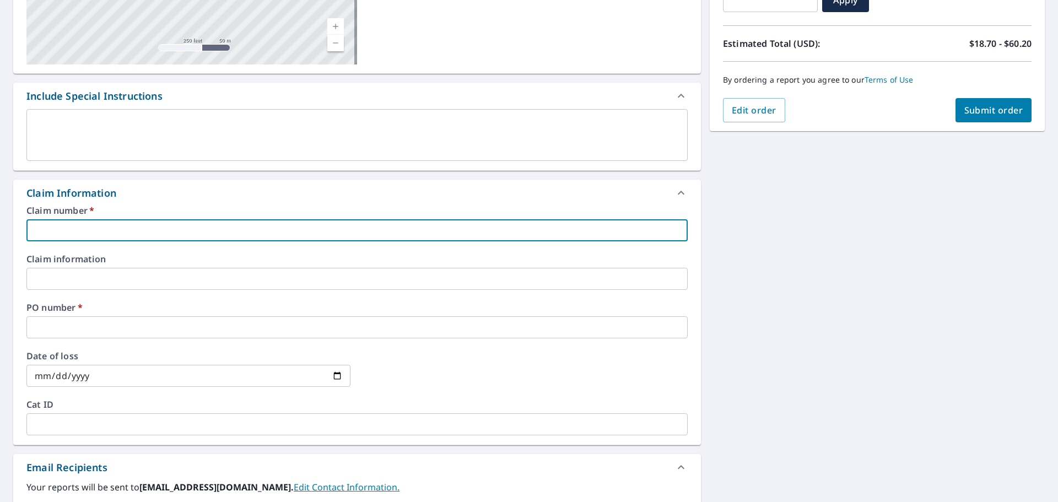
type input "N0R10129"
checkbox input "true"
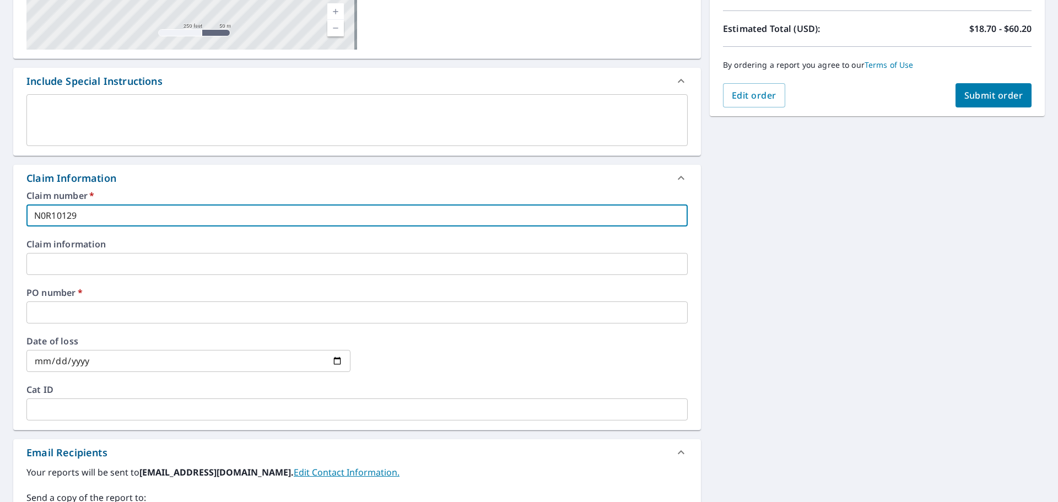
scroll to position [239, 0]
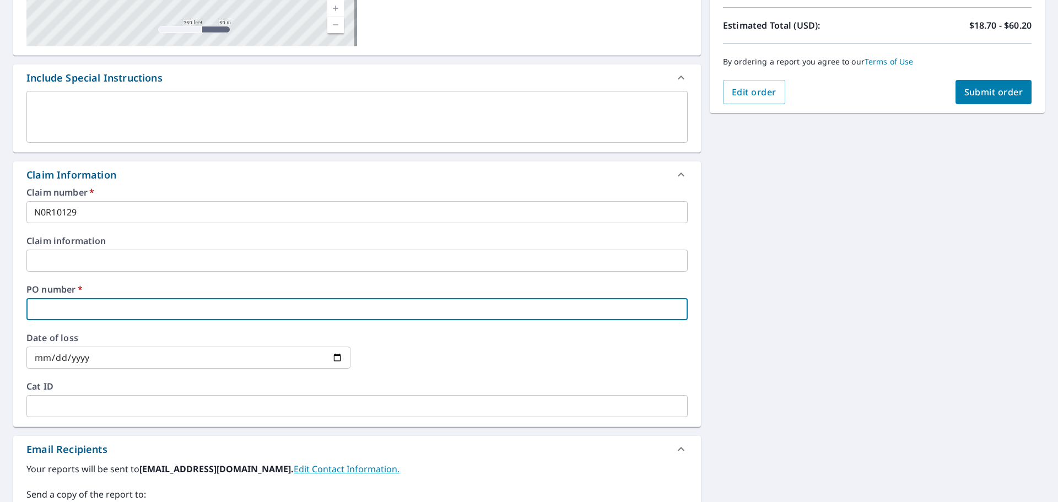
click at [92, 306] on input "text" at bounding box center [356, 309] width 661 height 22
paste input "4160 Lake Ave"
type input "4160 Lake Ave"
checkbox input "true"
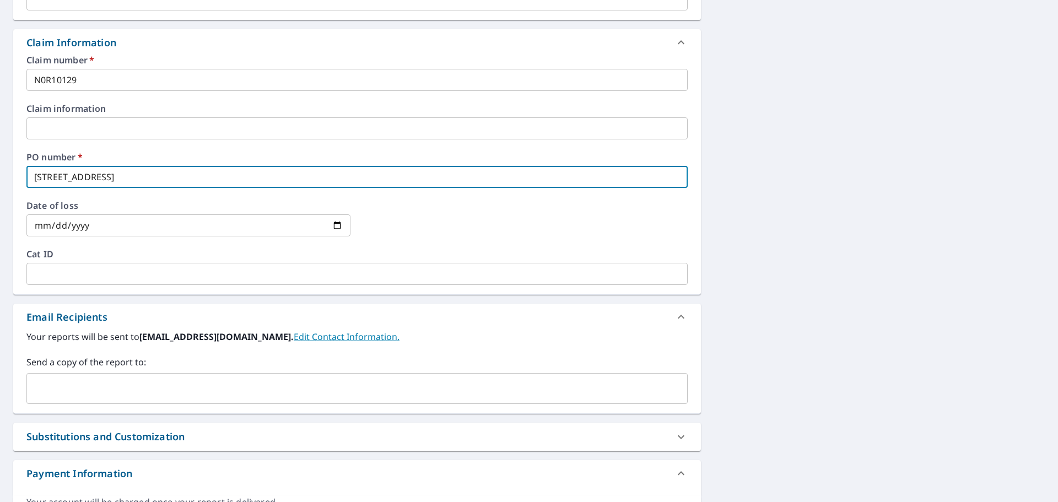
scroll to position [386, 0]
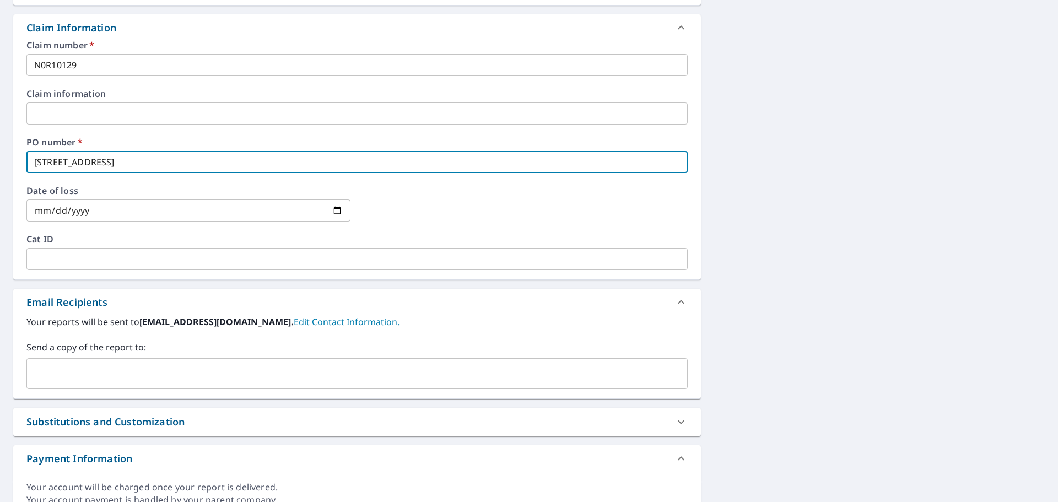
type input "4160 Lake Ave"
click at [143, 379] on input "text" at bounding box center [348, 373] width 635 height 21
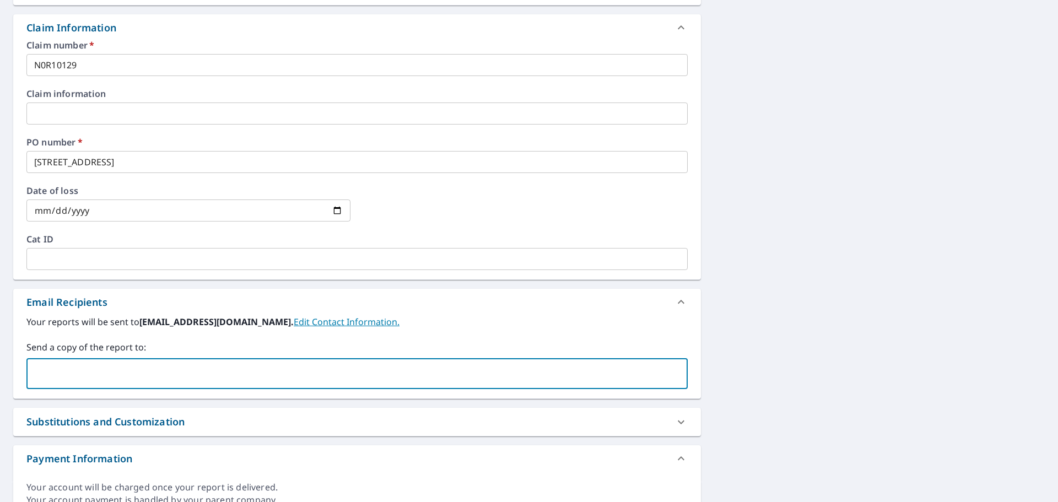
paste input "david@noratoroofingilm.com"
type input "david@noratoroofingilm.com"
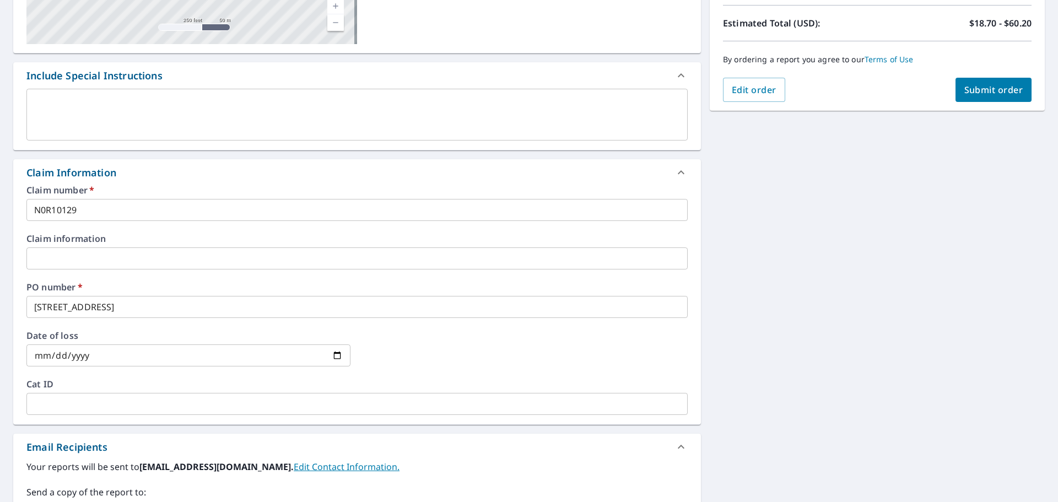
scroll to position [183, 0]
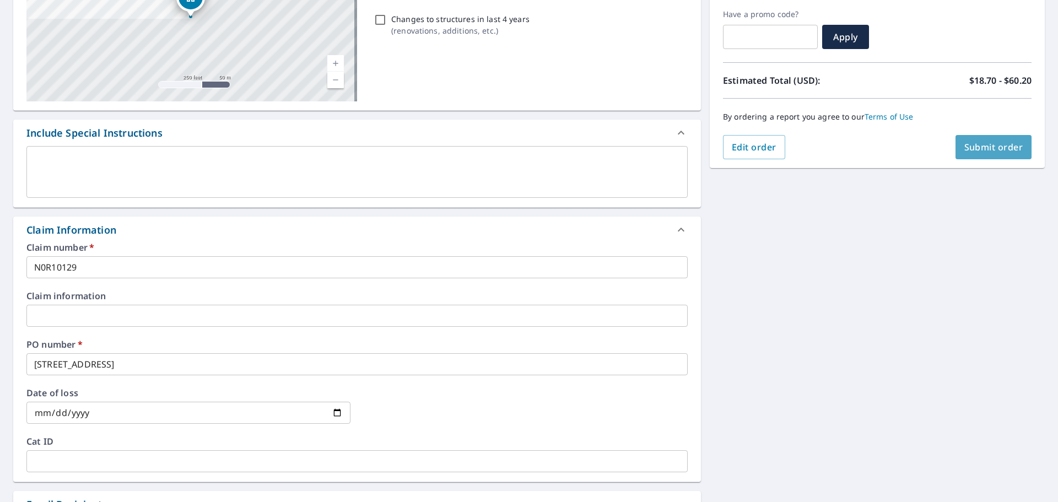
click at [972, 148] on span "Submit order" at bounding box center [993, 147] width 59 height 12
checkbox input "true"
